Goal: Task Accomplishment & Management: Manage account settings

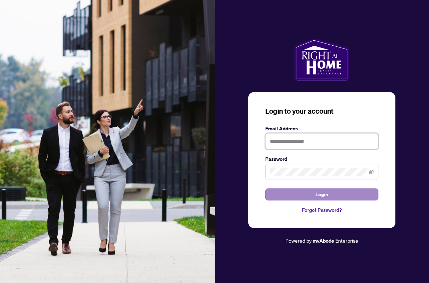
type input "**********"
click at [326, 190] on span "Login" at bounding box center [321, 193] width 13 height 11
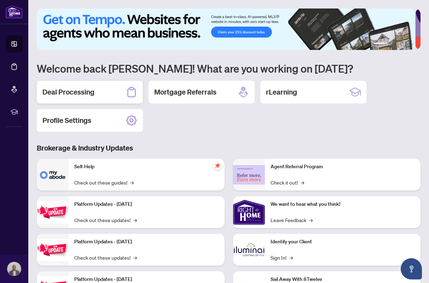
click at [65, 91] on h2 "Deal Processing" at bounding box center [68, 92] width 52 height 10
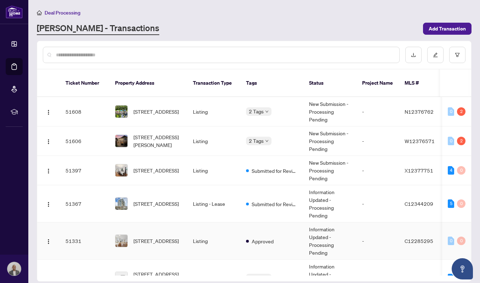
click at [230, 228] on td "Listing" at bounding box center [213, 240] width 53 height 37
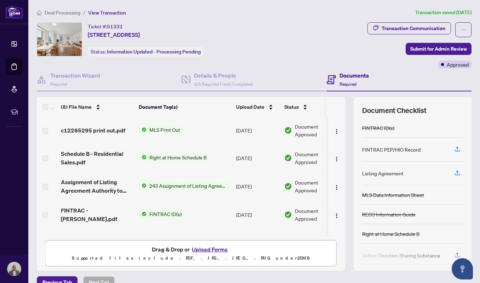
click at [171, 157] on span "Right at Home Schedule B" at bounding box center [177, 157] width 63 height 8
click at [173, 179] on span "Right at Home Schedule B" at bounding box center [174, 181] width 63 height 8
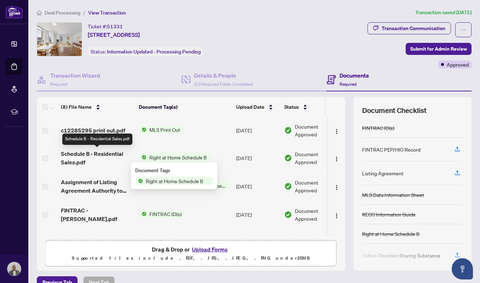
click at [92, 155] on span "Schedule B - Residential Sales.pdf" at bounding box center [97, 157] width 72 height 17
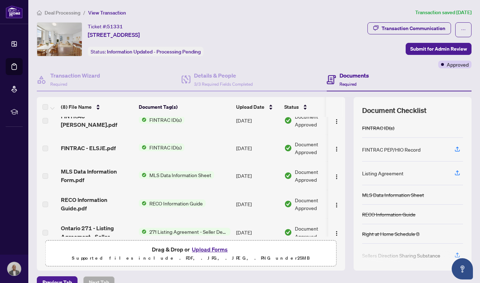
scroll to position [105, 0]
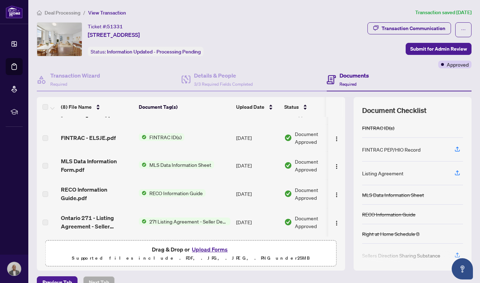
click at [198, 217] on span "271 Listing Agreement - Seller Designated Representation Agreement Authority to…" at bounding box center [188, 221] width 84 height 8
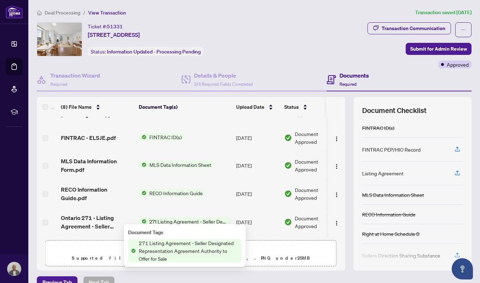
click at [160, 249] on span "271 Listing Agreement - Seller Designated Representation Agreement Authority to…" at bounding box center [188, 250] width 105 height 23
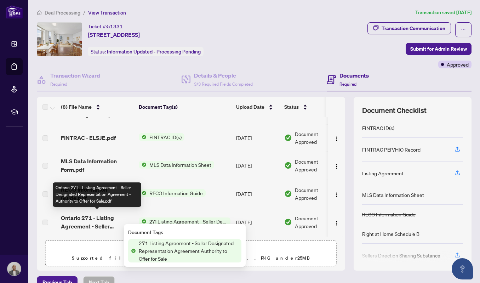
click at [100, 219] on span "Ontario 271 - Listing Agreement - Seller Designated Representation Agreement - …" at bounding box center [97, 221] width 72 height 17
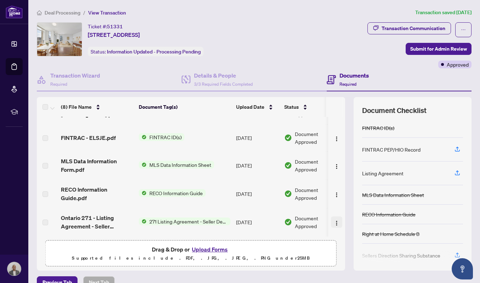
click at [333, 220] on img "button" at bounding box center [336, 223] width 6 height 6
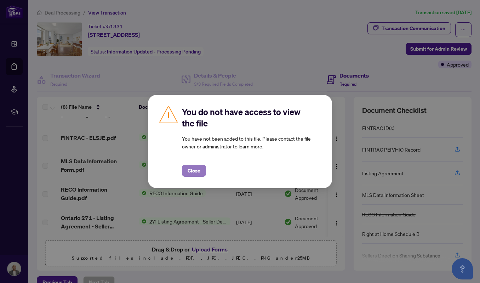
click at [195, 169] on span "Close" at bounding box center [193, 170] width 13 height 11
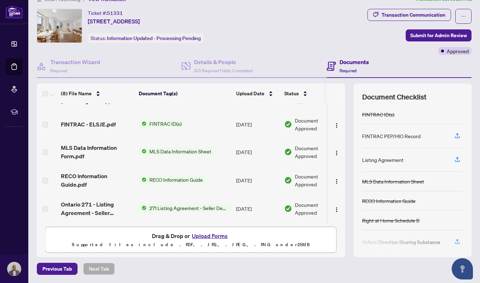
scroll to position [0, 0]
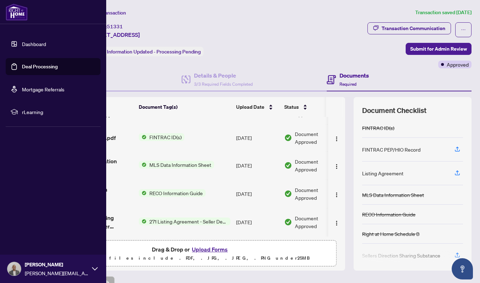
click at [27, 43] on link "Dashboard" at bounding box center [34, 44] width 24 height 6
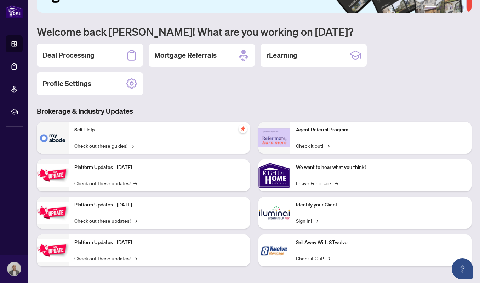
scroll to position [44, 0]
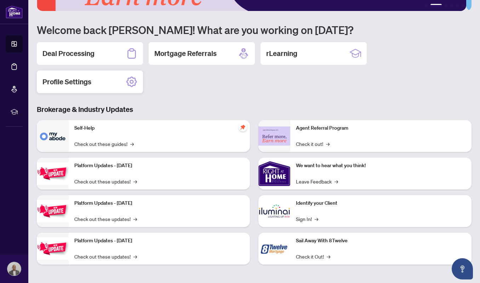
click at [128, 82] on icon at bounding box center [131, 81] width 11 height 11
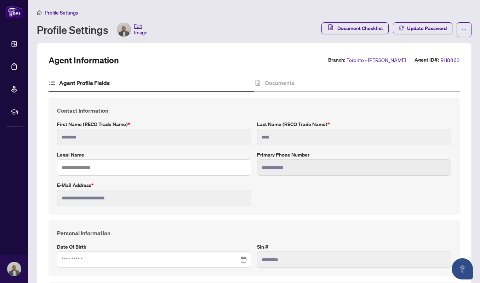
type input "**********"
type input "****"
type input "**********"
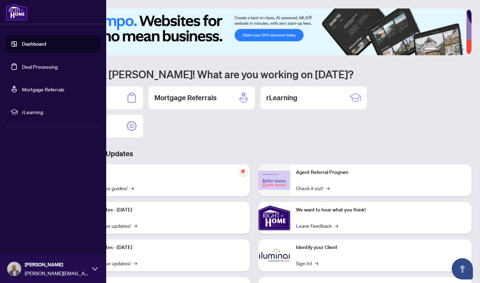
click at [35, 110] on span "rLearning" at bounding box center [59, 112] width 74 height 8
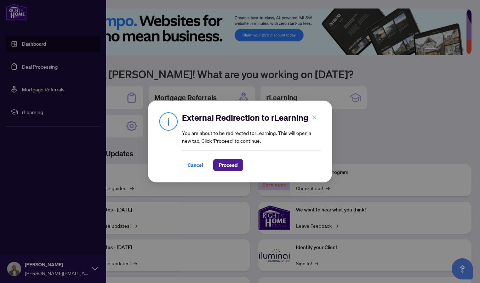
click at [312, 117] on icon "close" at bounding box center [314, 117] width 5 height 5
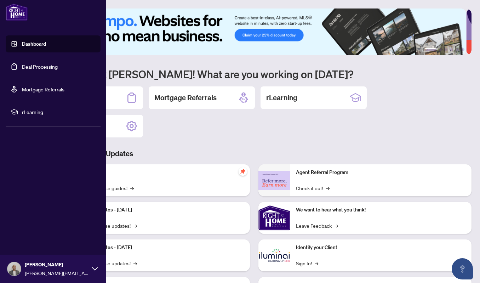
click at [36, 69] on link "Deal Processing" at bounding box center [40, 66] width 36 height 6
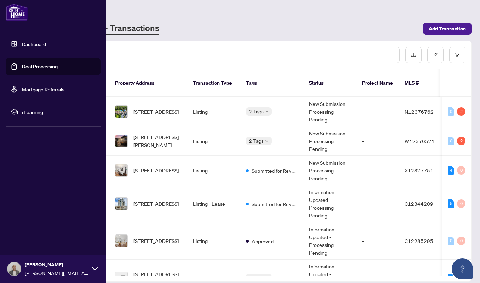
click at [35, 87] on link "Mortgage Referrals" at bounding box center [43, 89] width 42 height 6
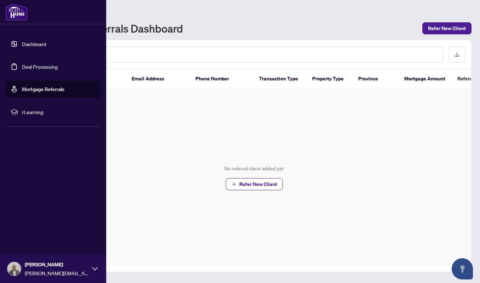
click at [41, 111] on span "rLearning" at bounding box center [59, 112] width 74 height 8
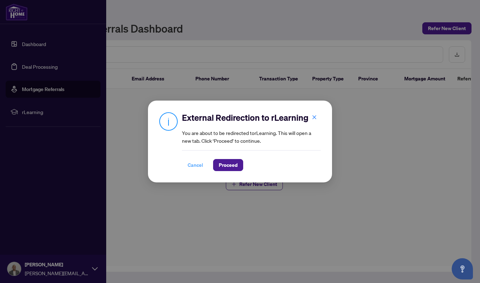
click at [195, 169] on span "Cancel" at bounding box center [195, 164] width 16 height 11
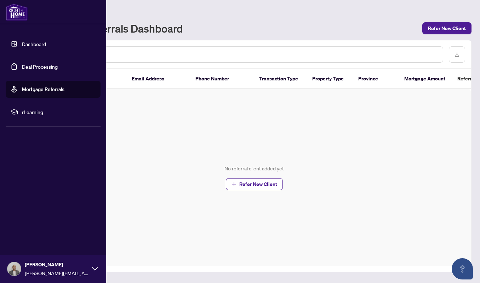
click at [242, 138] on div "No referral client added yet Refer New Client" at bounding box center [253, 177] width 433 height 177
click at [36, 112] on span "rLearning" at bounding box center [59, 112] width 74 height 8
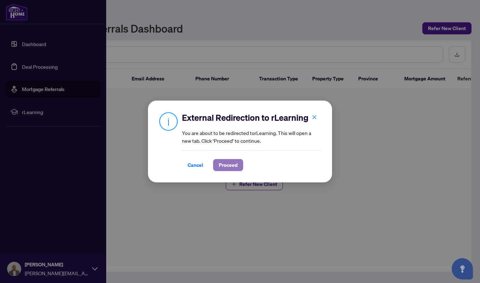
click at [233, 164] on span "Proceed" at bounding box center [228, 164] width 19 height 11
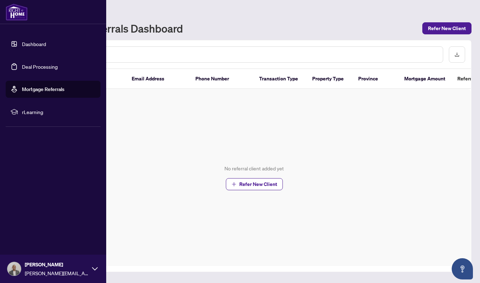
click at [31, 46] on link "Dashboard" at bounding box center [34, 44] width 24 height 6
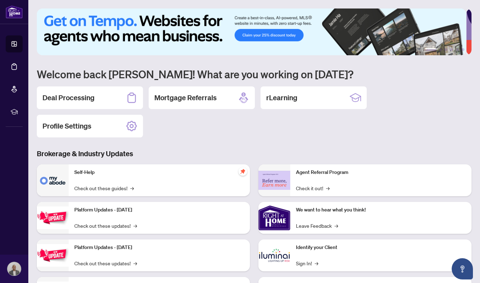
click at [164, 178] on div "Self-Help Check out these guides! →" at bounding box center [159, 180] width 181 height 32
click at [128, 184] on link "Check out these guides! →" at bounding box center [103, 188] width 59 height 8
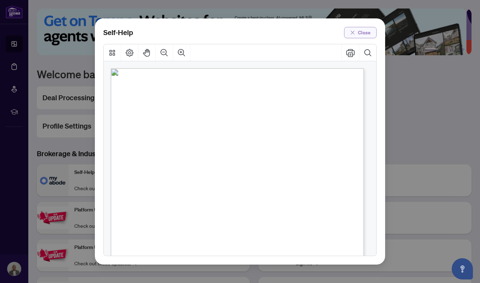
click at [365, 32] on span "Close" at bounding box center [364, 32] width 13 height 11
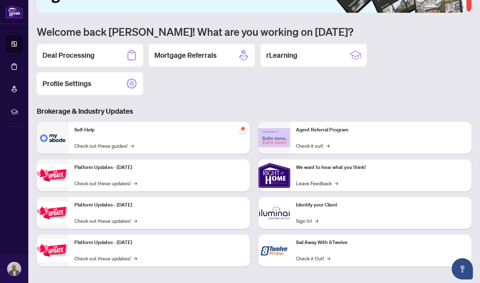
scroll to position [44, 0]
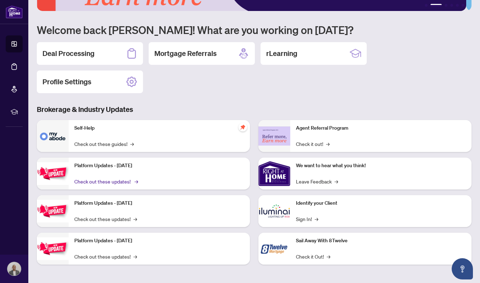
click at [113, 180] on link "Check out these updates! →" at bounding box center [105, 181] width 63 height 8
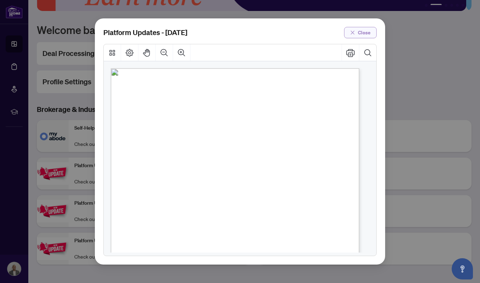
click at [356, 33] on button "Close" at bounding box center [360, 32] width 33 height 11
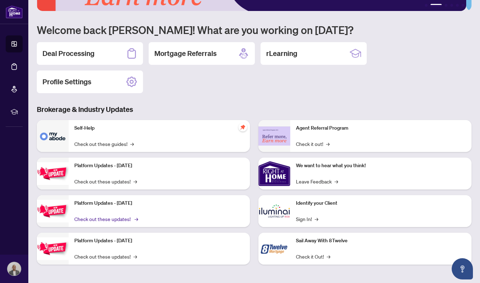
click at [115, 215] on link "Check out these updates! →" at bounding box center [105, 219] width 63 height 8
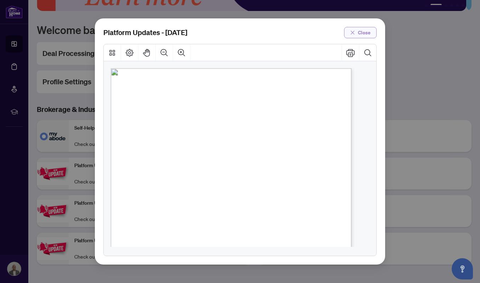
click at [367, 31] on span "Close" at bounding box center [364, 32] width 13 height 11
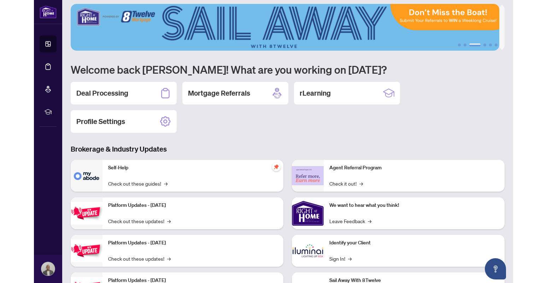
scroll to position [0, 0]
